Goal: Check status: Check status

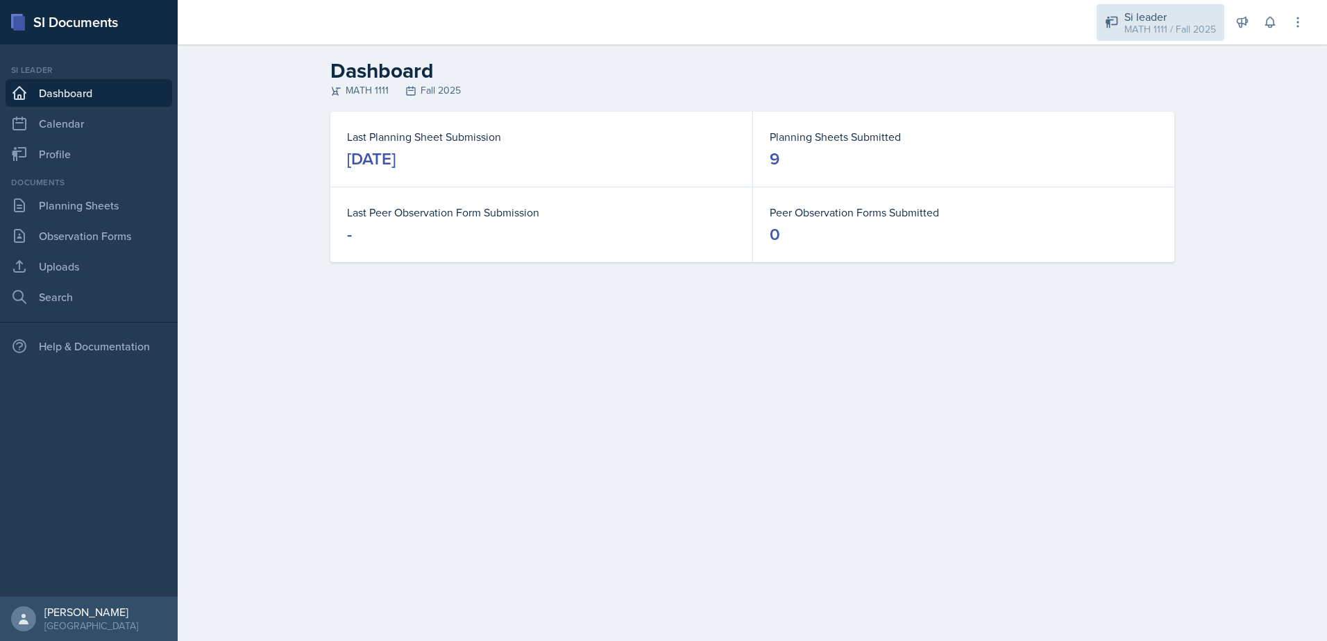
click at [1127, 30] on div "MATH 1111 / Fall 2025" at bounding box center [1170, 29] width 92 height 15
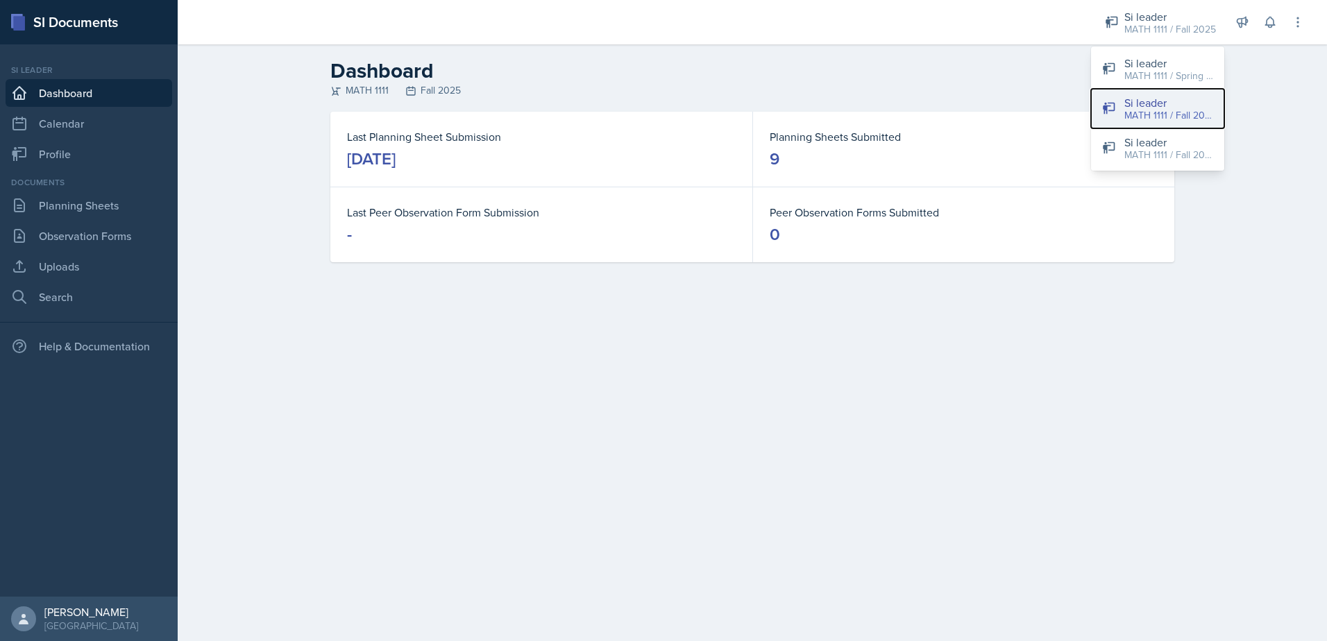
click at [1137, 116] on div "MATH 1111 / Fall 2025" at bounding box center [1168, 115] width 89 height 15
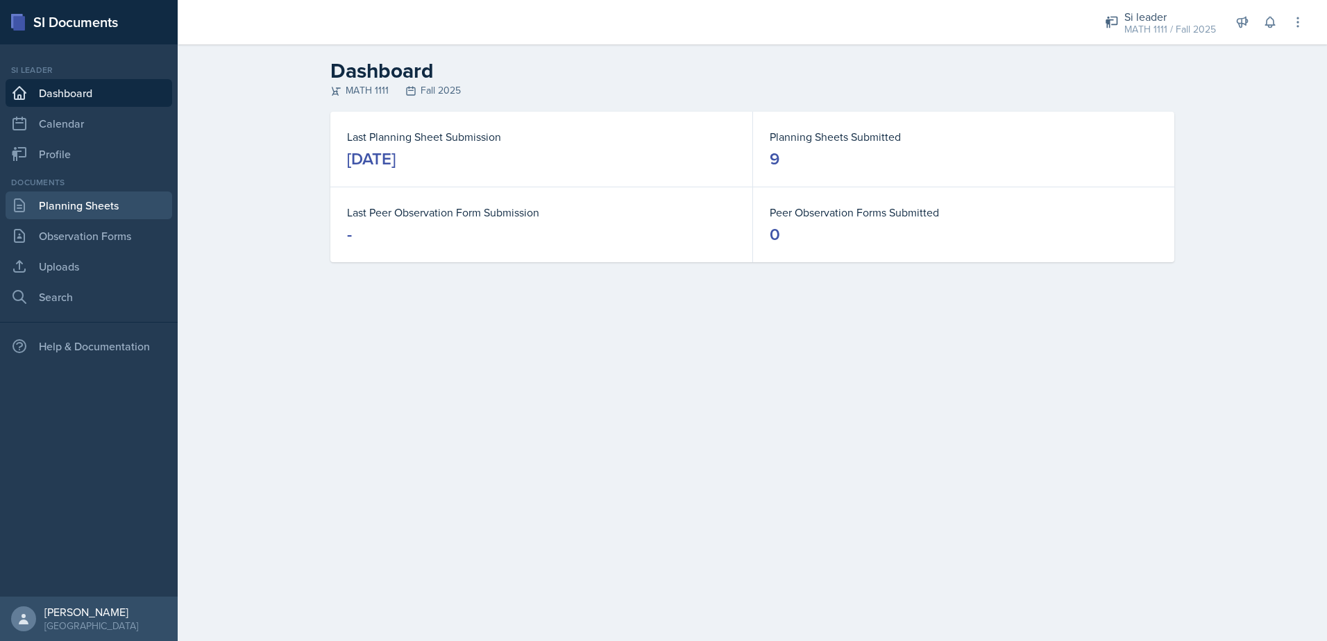
click at [103, 204] on link "Planning Sheets" at bounding box center [89, 206] width 167 height 28
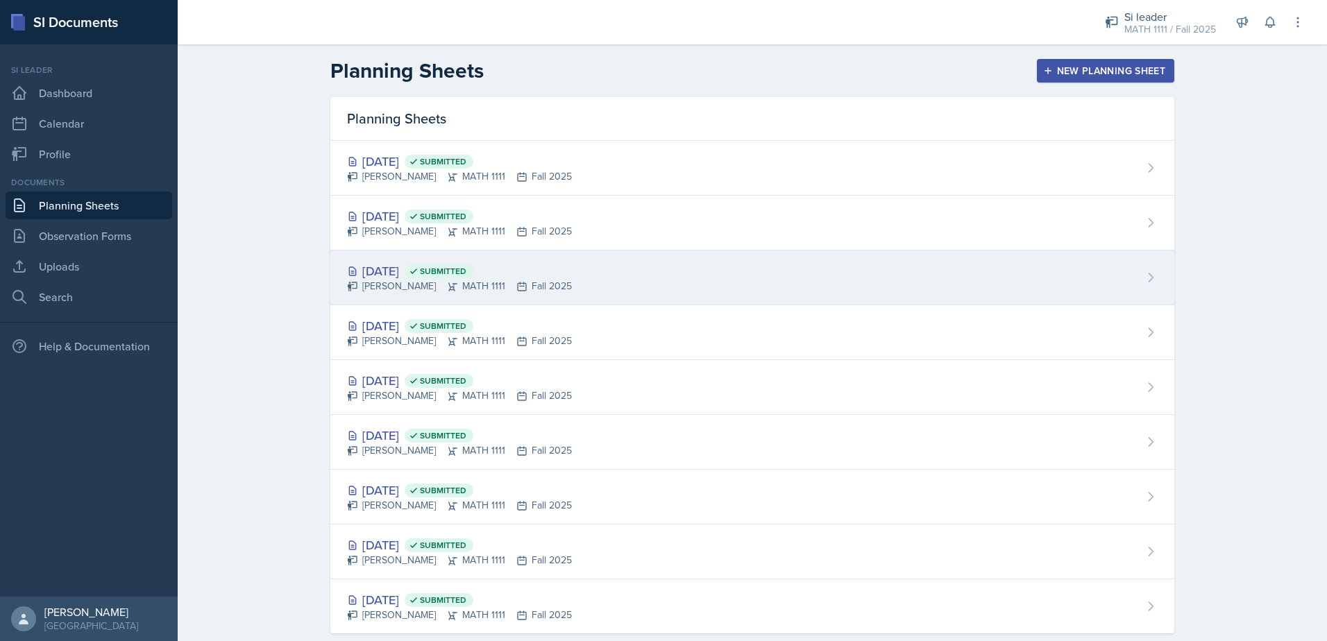
click at [396, 264] on div "[DATE] Submitted" at bounding box center [459, 271] width 225 height 19
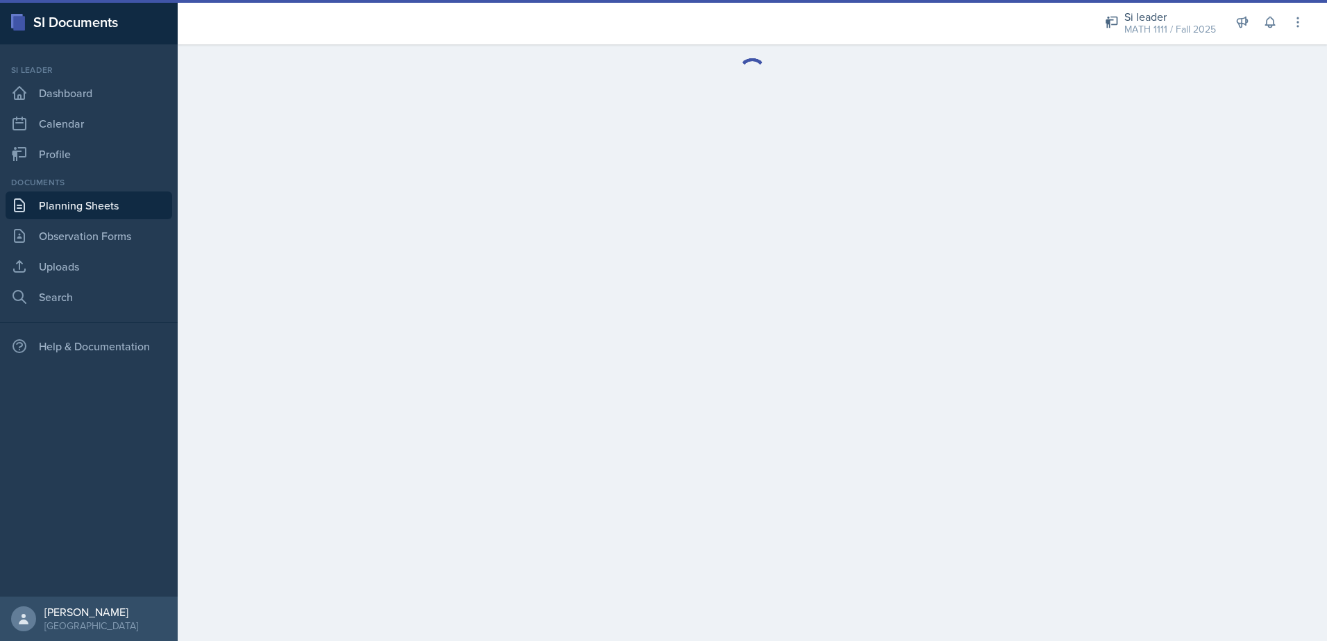
click at [48, 210] on link "Planning Sheets" at bounding box center [89, 206] width 167 height 28
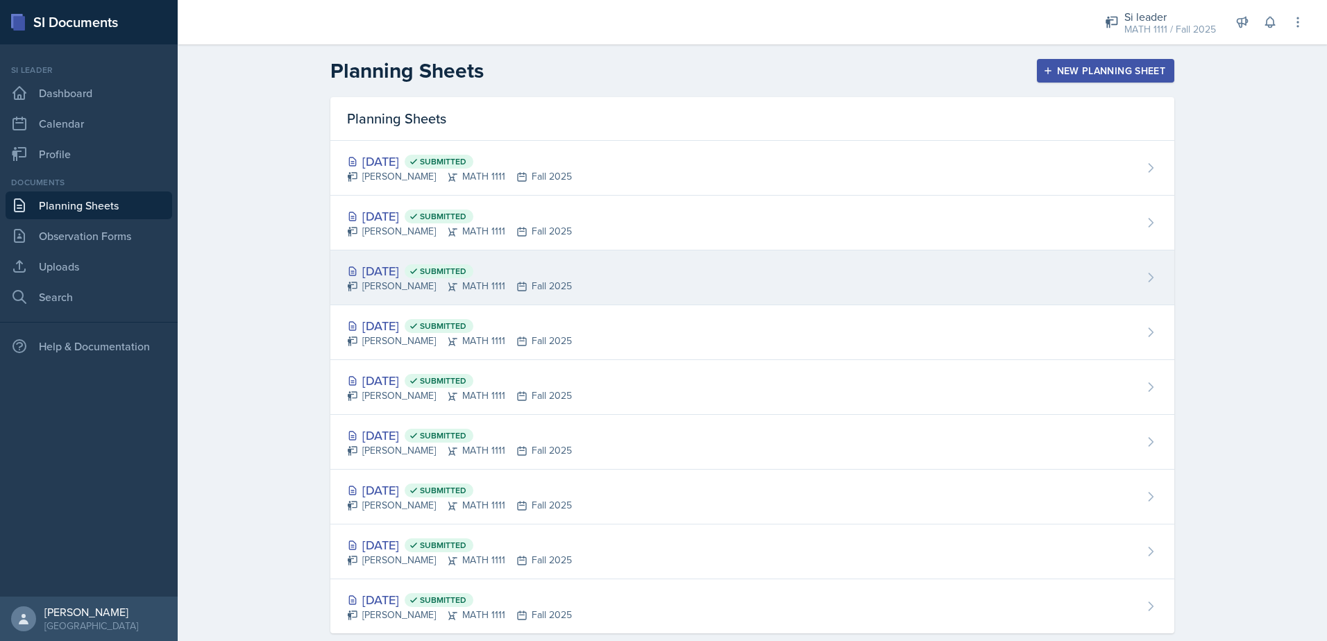
click at [410, 264] on div "[DATE] Submitted" at bounding box center [459, 271] width 225 height 19
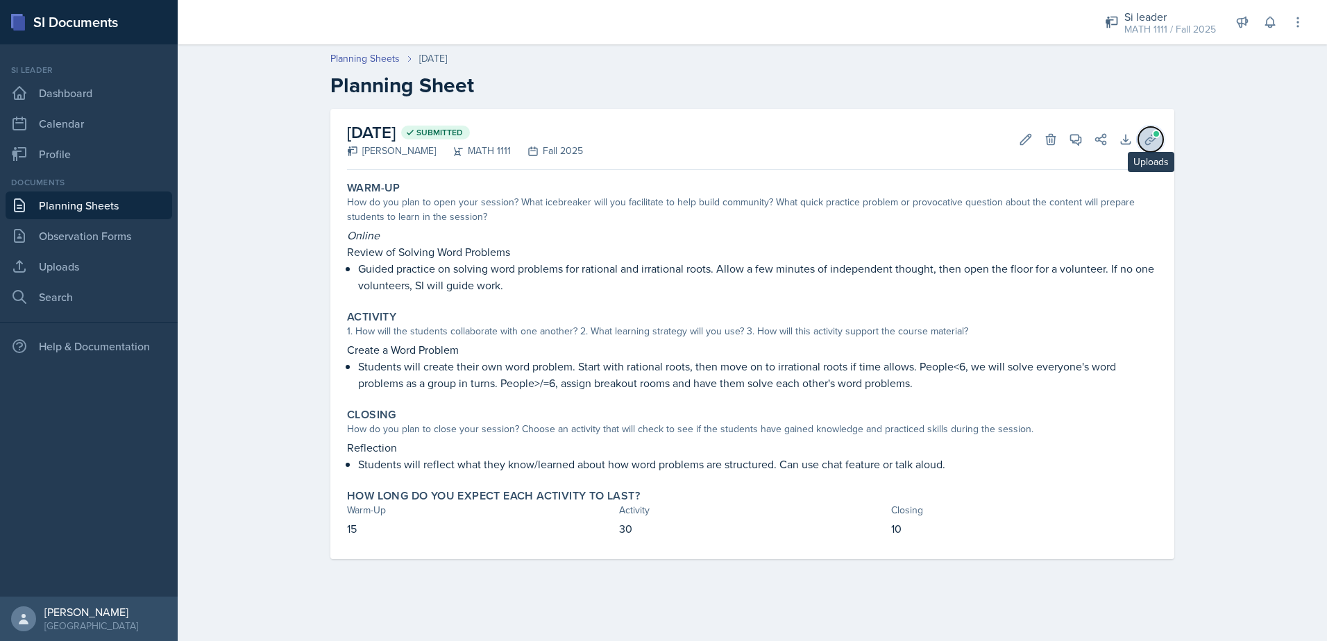
click at [1157, 142] on icon at bounding box center [1151, 140] width 14 height 14
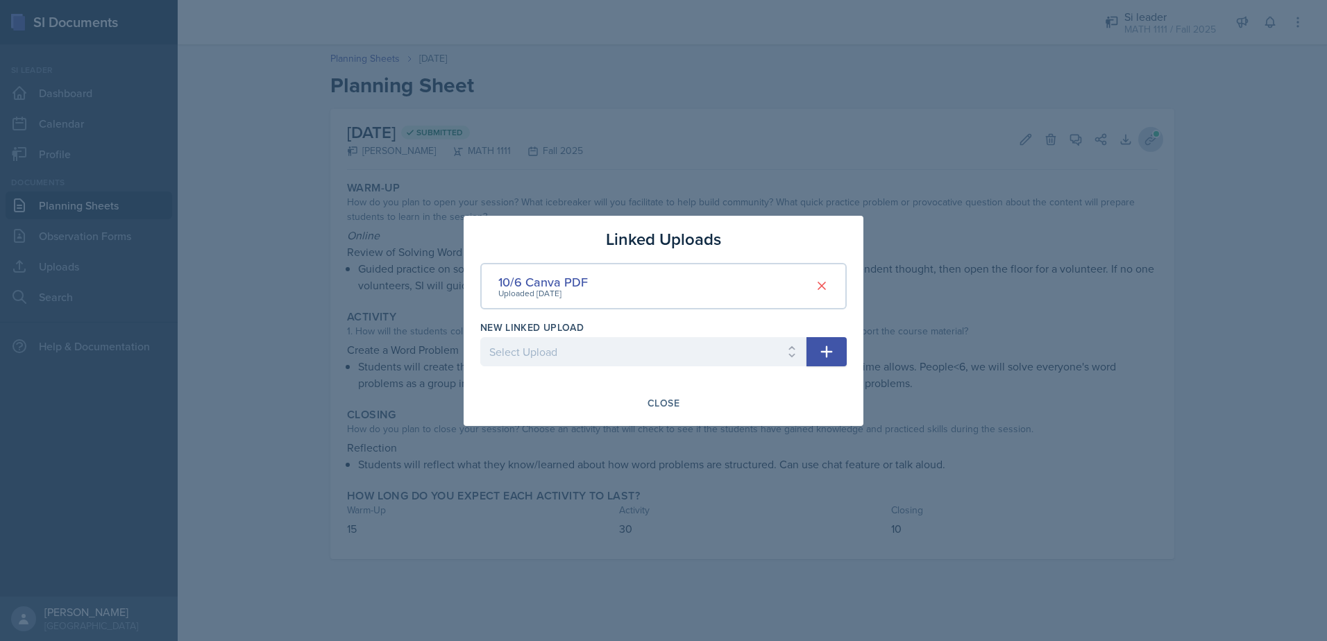
click at [1157, 142] on div at bounding box center [663, 320] width 1327 height 641
